Goal: Transaction & Acquisition: Obtain resource

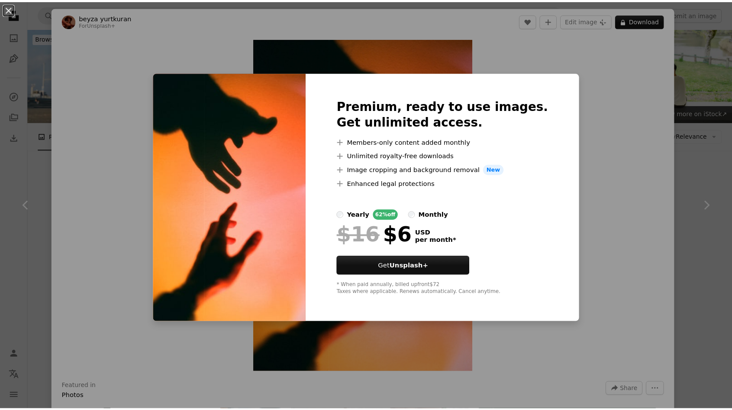
scroll to position [577, 0]
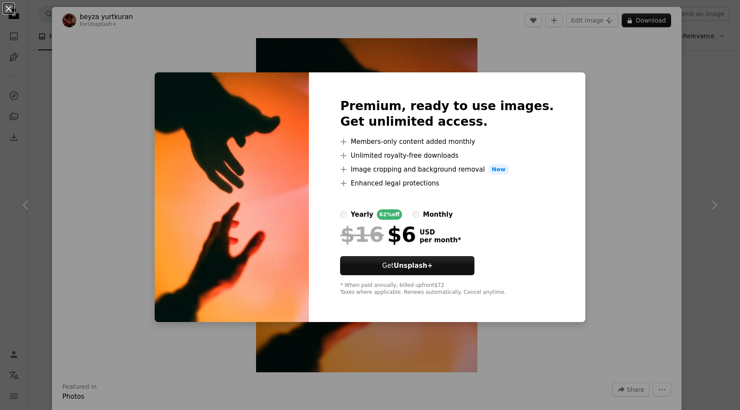
click at [605, 99] on div "An X shape Premium, ready to use images. Get unlimited access. A plus sign Memb…" at bounding box center [370, 205] width 740 height 410
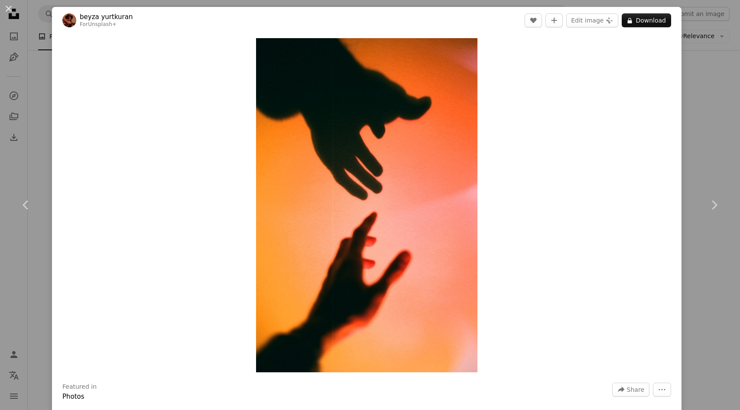
click at [706, 116] on div "An X shape Chevron left Chevron right [PERSON_NAME] For Unsplash+ A heart A plu…" at bounding box center [370, 205] width 740 height 410
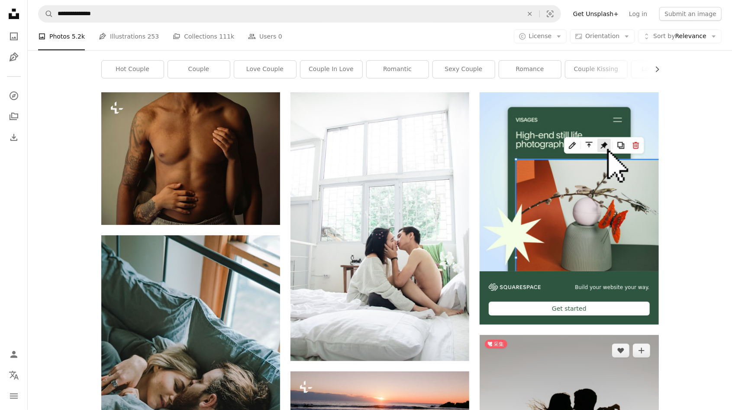
scroll to position [115, 0]
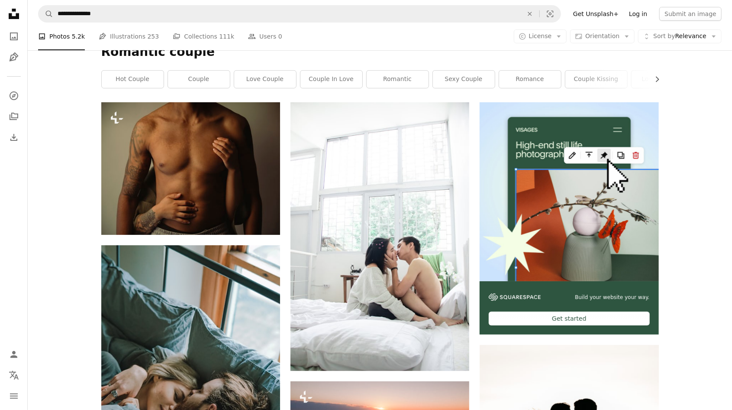
click at [650, 14] on link "Log in" at bounding box center [638, 14] width 29 height 14
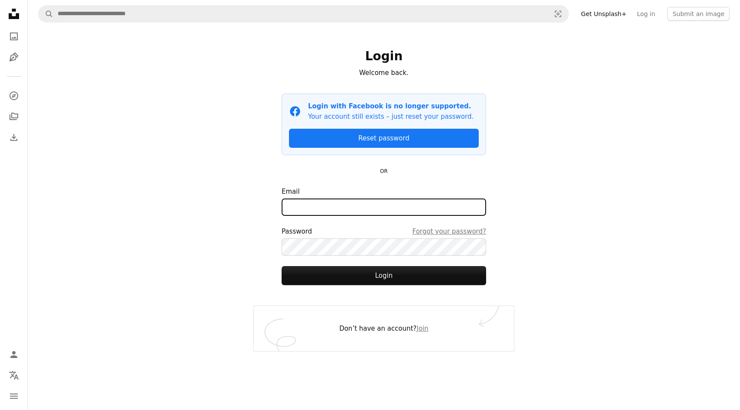
type input "**********"
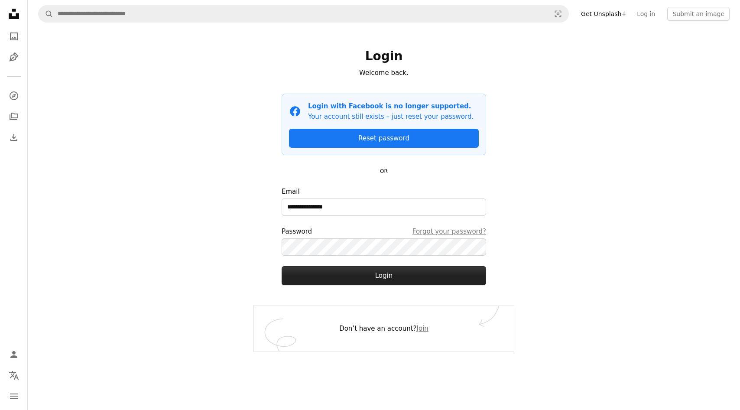
click at [360, 274] on button "Login" at bounding box center [383, 275] width 204 height 19
